Goal: Information Seeking & Learning: Learn about a topic

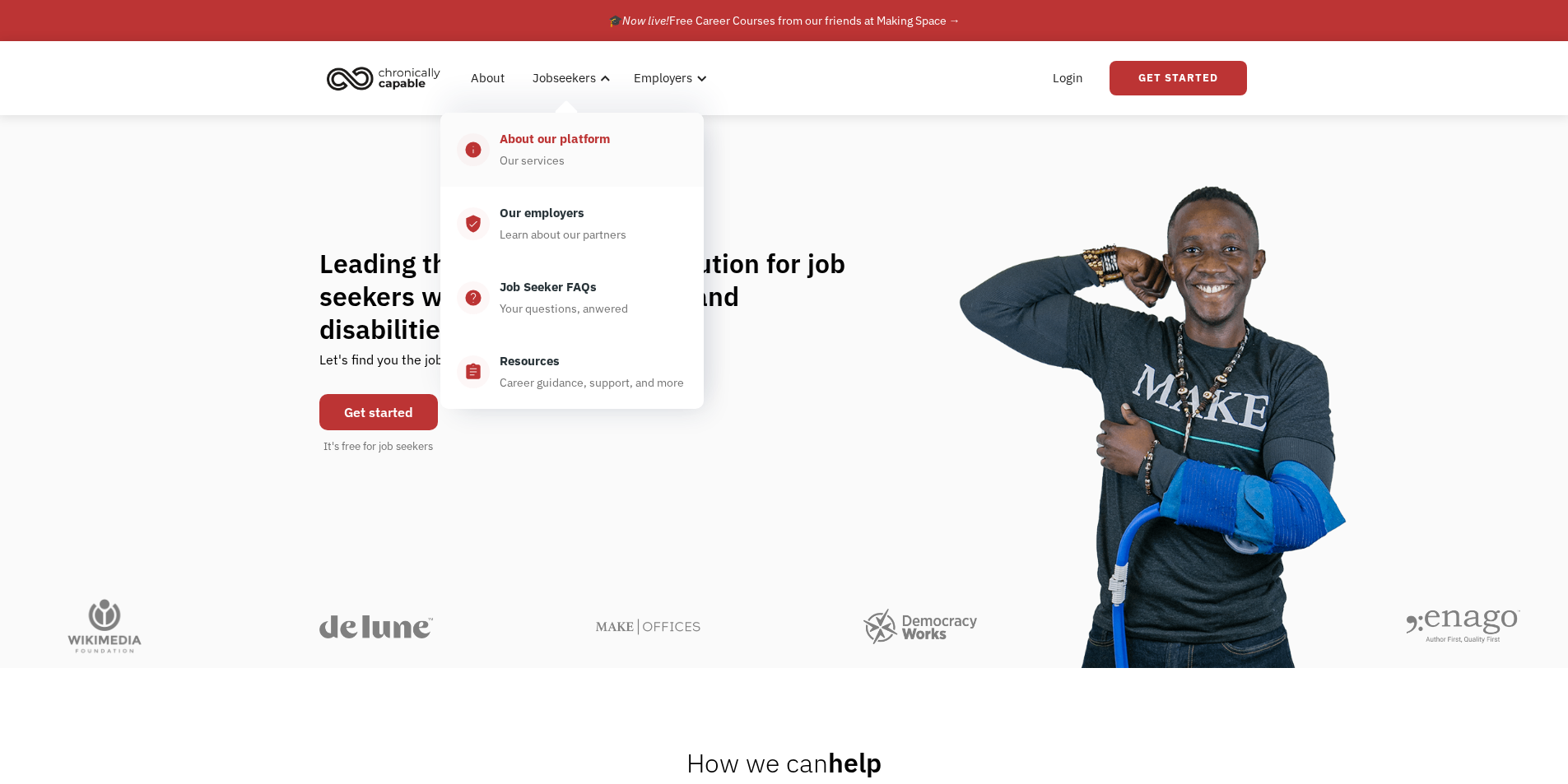
click at [582, 160] on div "About our platform Our services" at bounding box center [589, 150] width 198 height 41
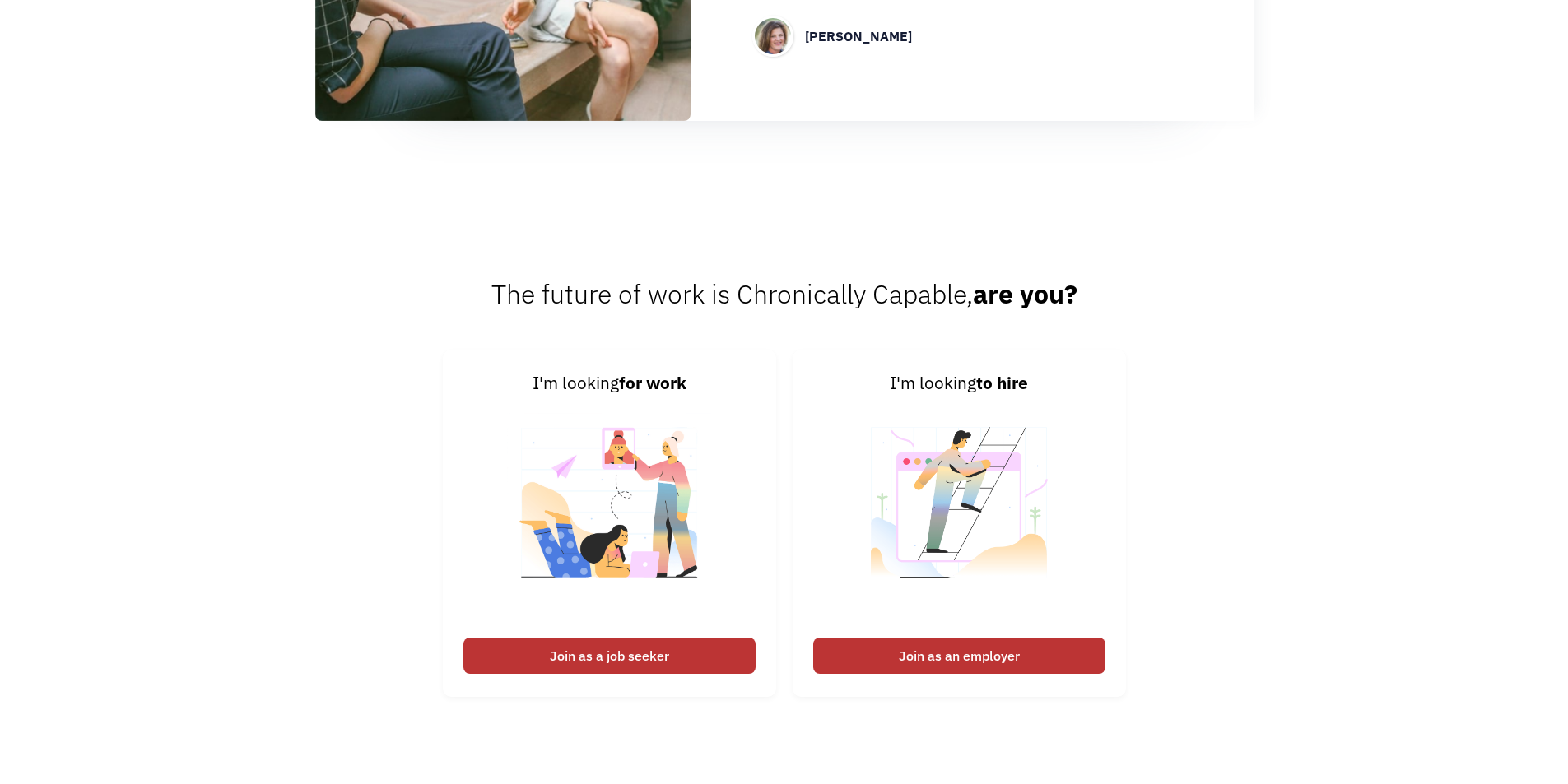
scroll to position [2181, 0]
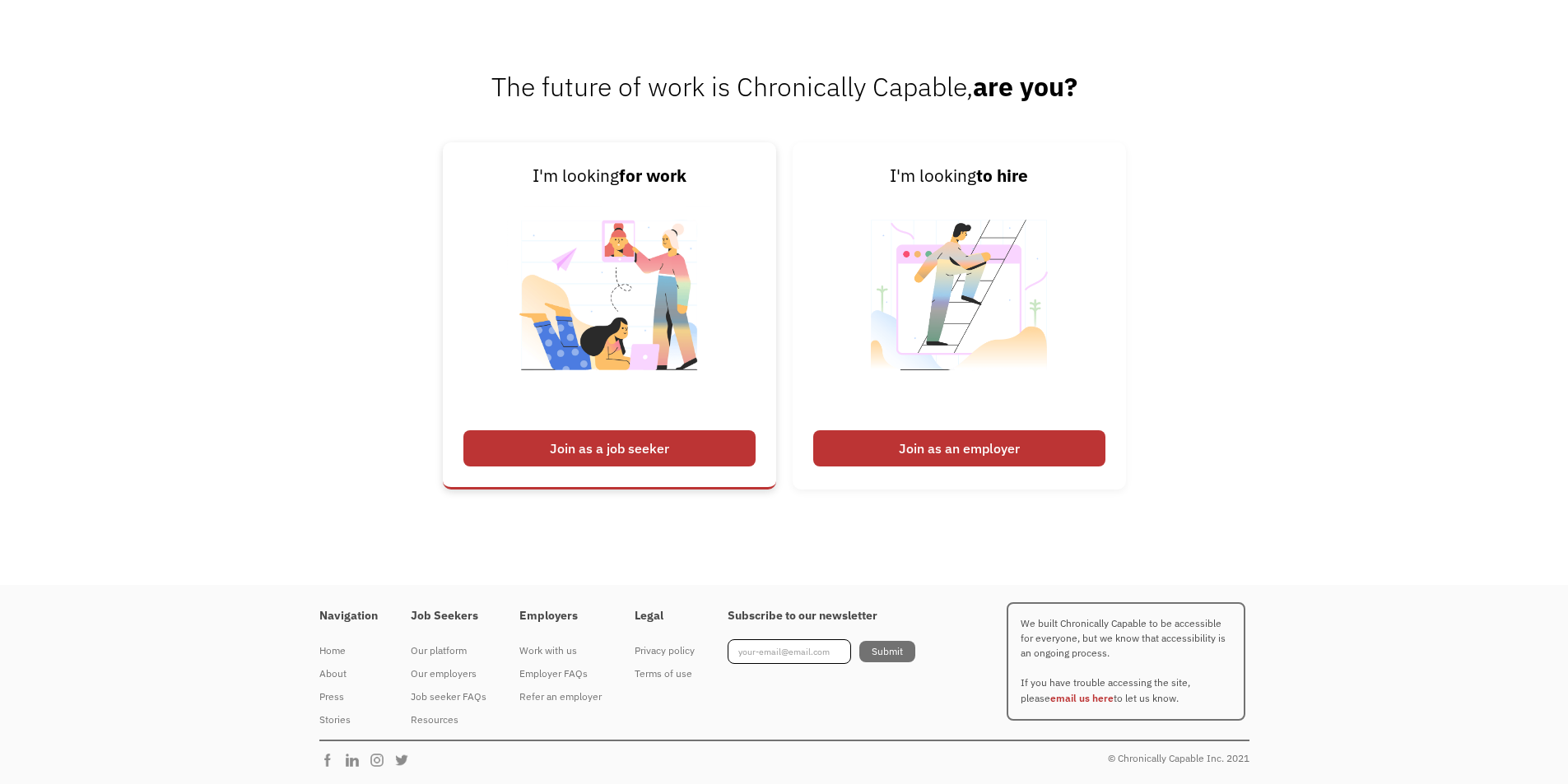
click at [634, 427] on link "I'm looking for work Join as a job seeker" at bounding box center [609, 316] width 334 height 347
click at [686, 443] on div "Join as a job seeker" at bounding box center [609, 449] width 292 height 36
